Goal: Find specific page/section: Find specific page/section

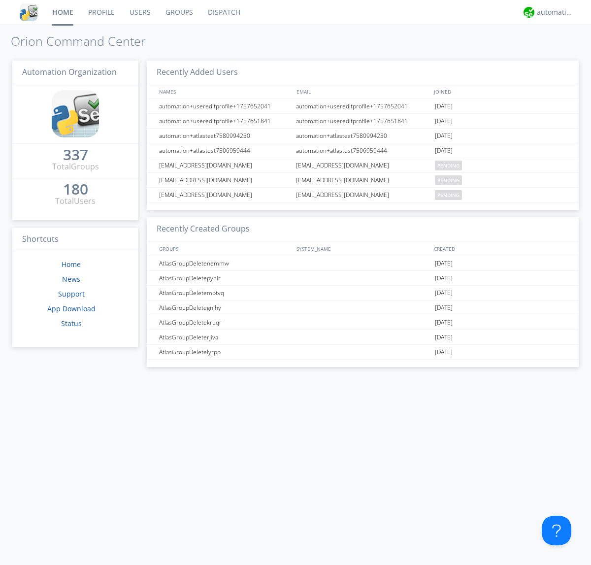
click at [223, 12] on link "Dispatch" at bounding box center [223, 12] width 47 height 25
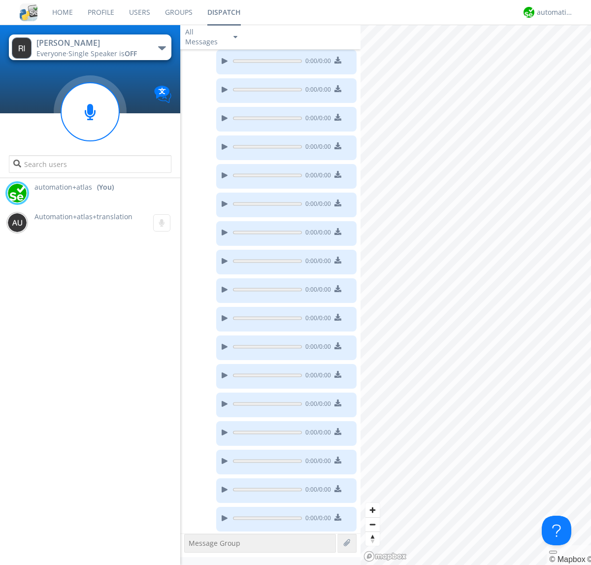
scroll to position [138, 0]
click at [162, 48] on div "button" at bounding box center [162, 48] width 8 height 4
click at [0, 0] on span "AtlasGroupDispatch" at bounding box center [0, 0] width 0 height 0
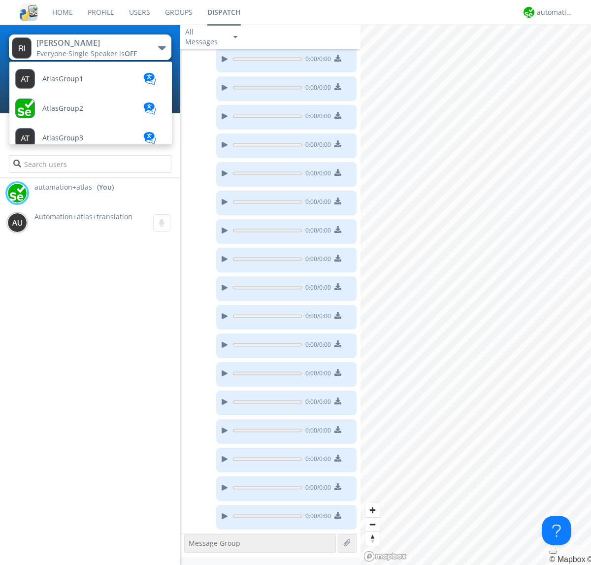
scroll to position [57, 0]
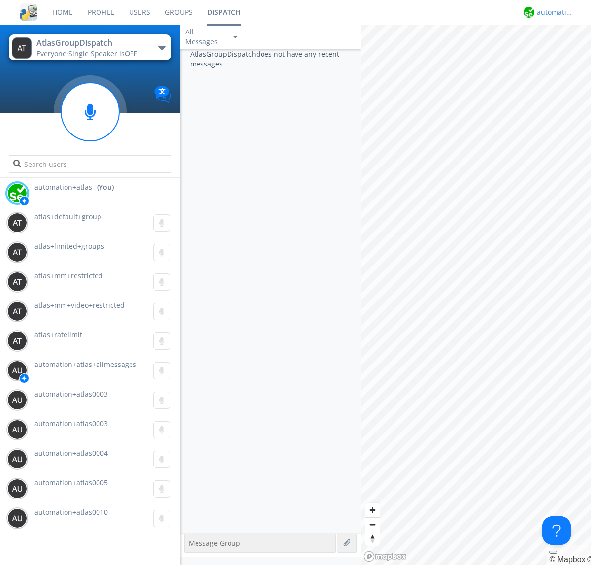
click at [553, 12] on div "automation+atlas" at bounding box center [555, 12] width 37 height 10
